Goal: Information Seeking & Learning: Learn about a topic

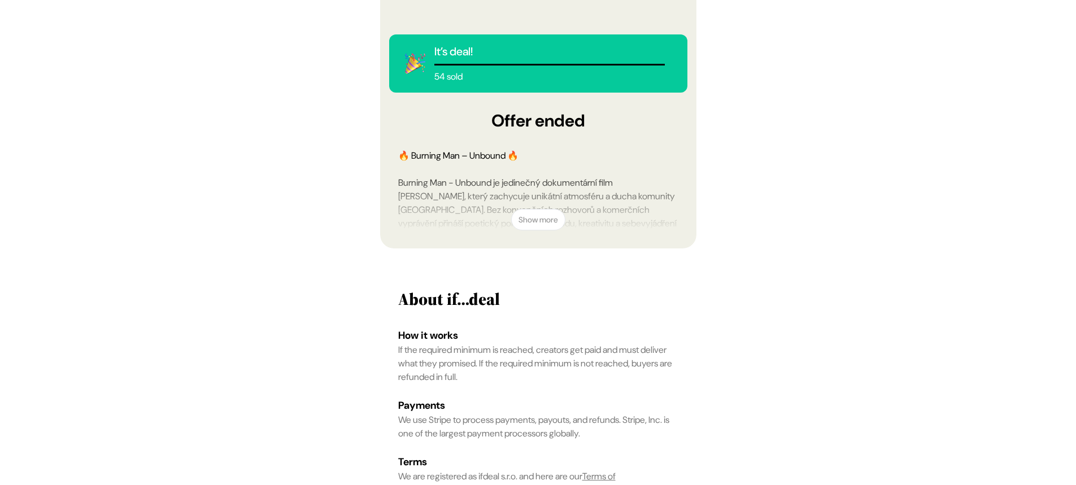
scroll to position [398, 0]
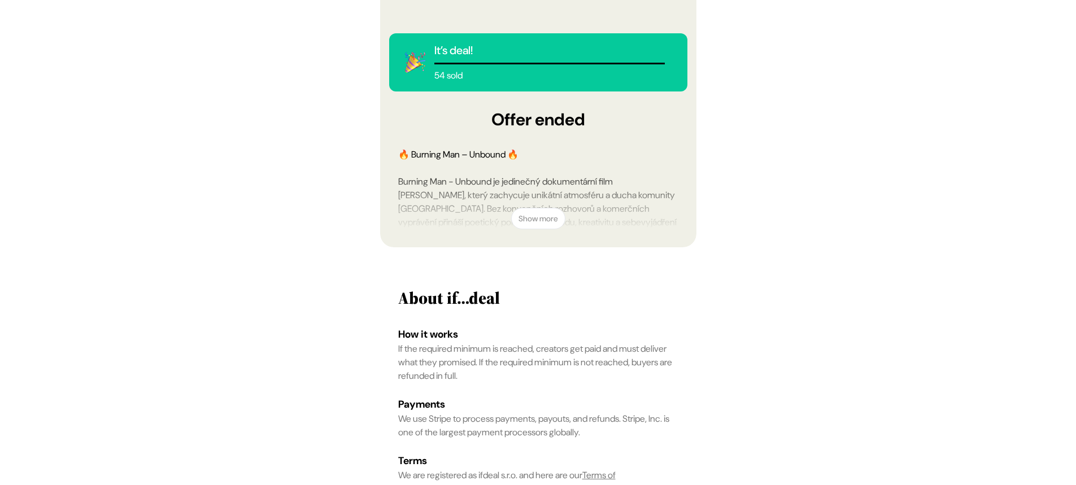
click at [536, 229] on button "Show more" at bounding box center [538, 218] width 54 height 21
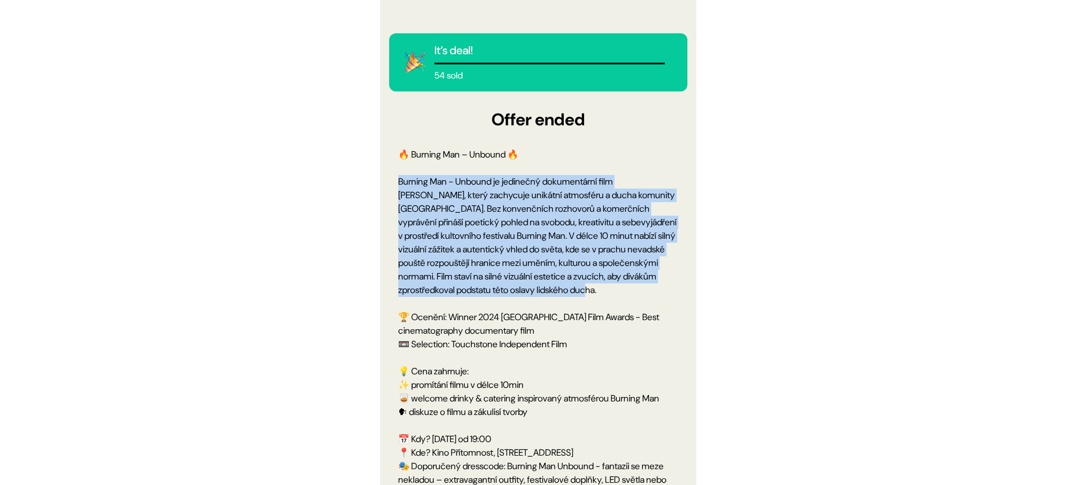
drag, startPoint x: 518, startPoint y: 333, endPoint x: 399, endPoint y: 212, distance: 169.3
copy div "Burning Man - Unbound je jedinečný dokumentární film [PERSON_NAME], který zachy…"
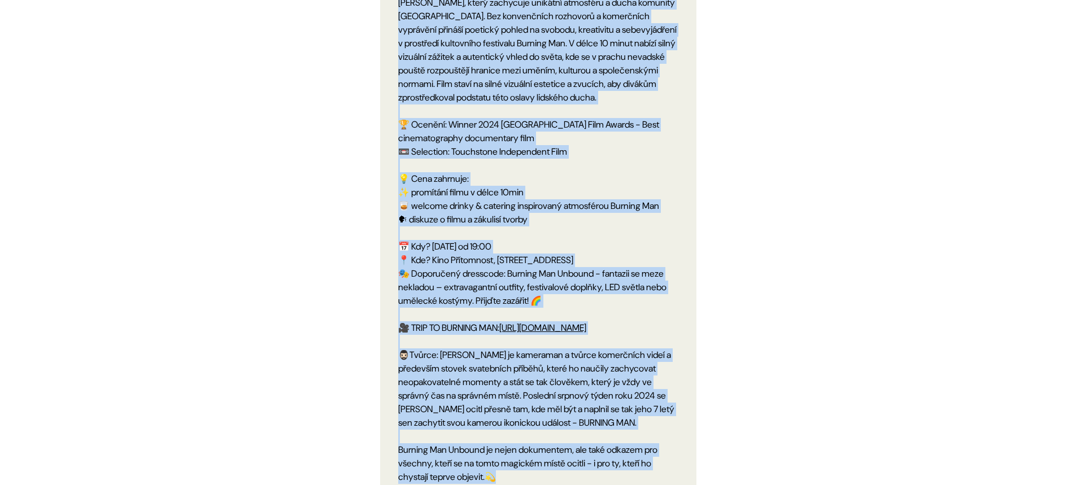
scroll to position [503, 0]
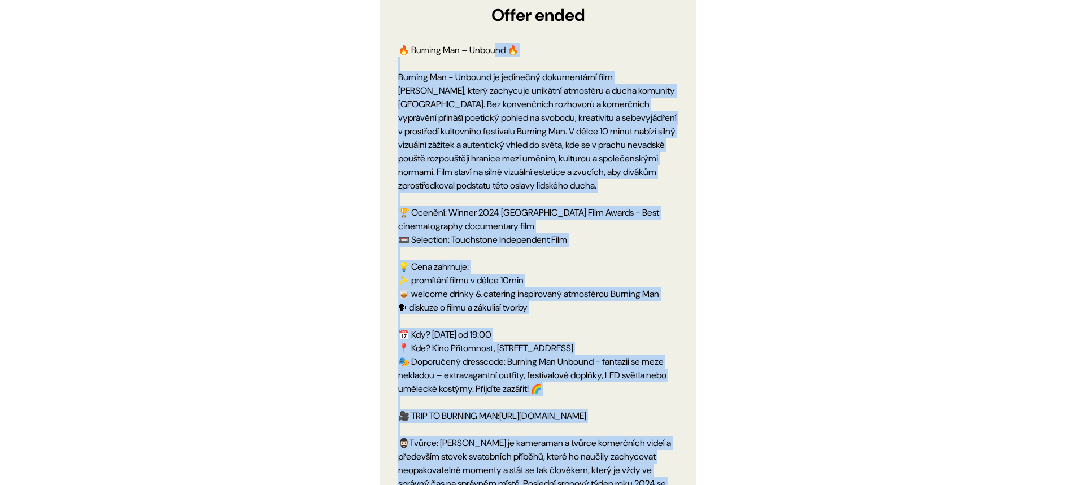
drag, startPoint x: 486, startPoint y: 353, endPoint x: 400, endPoint y: 82, distance: 284.2
copy div "🔥 Loremip Dol – Sitamet 🔥 Consect Adi - Elitsed do eiusmodte incididuntut labo …"
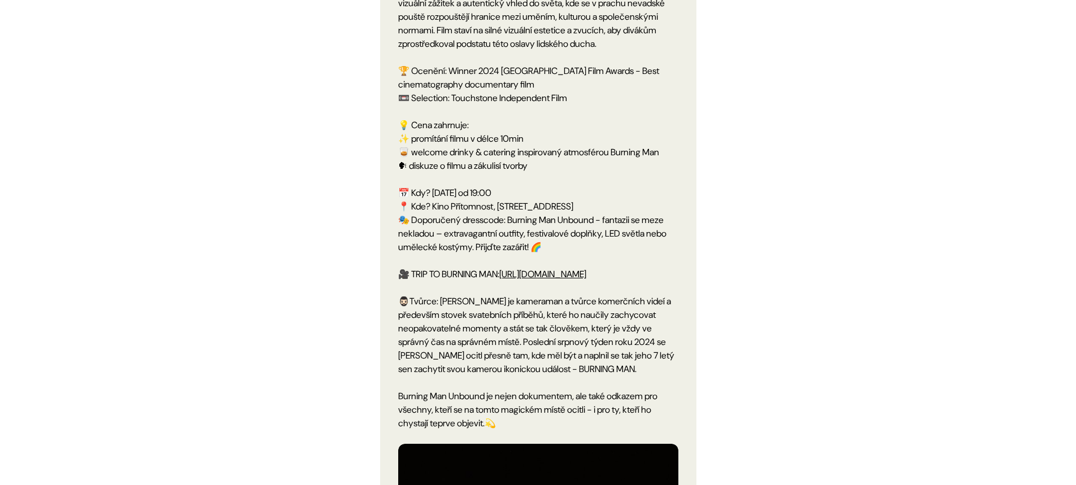
scroll to position [778, 0]
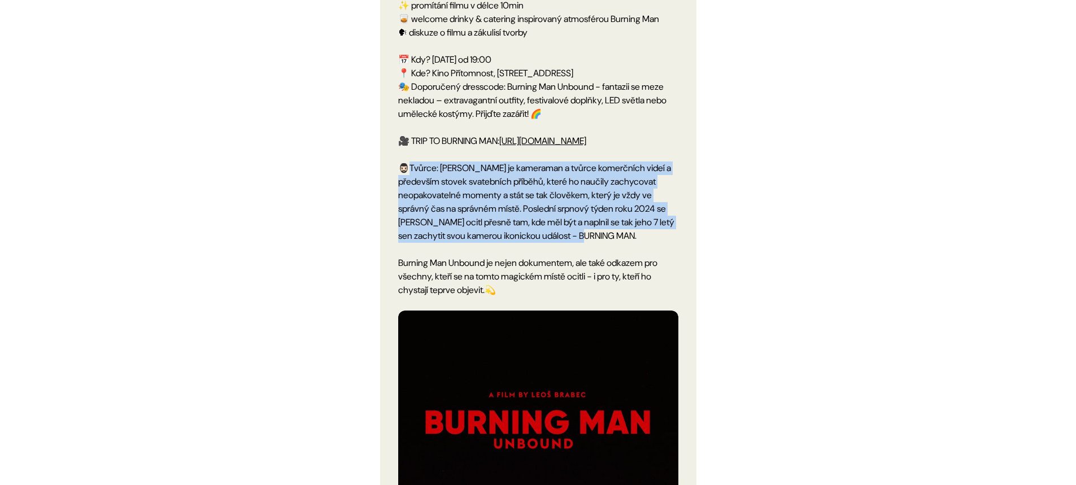
drag, startPoint x: 658, startPoint y: 296, endPoint x: 408, endPoint y: 224, distance: 260.5
click at [408, 224] on div "🔥 Burning Man – Unbound 🔥 Burning Man - Unbound je jedinečný dokumentární film …" at bounding box center [538, 246] width 280 height 957
copy div "ůrce: [PERSON_NAME] je kameraman a tvůrce komerčních videí a především stovek s…"
